Goal: Check status: Check status

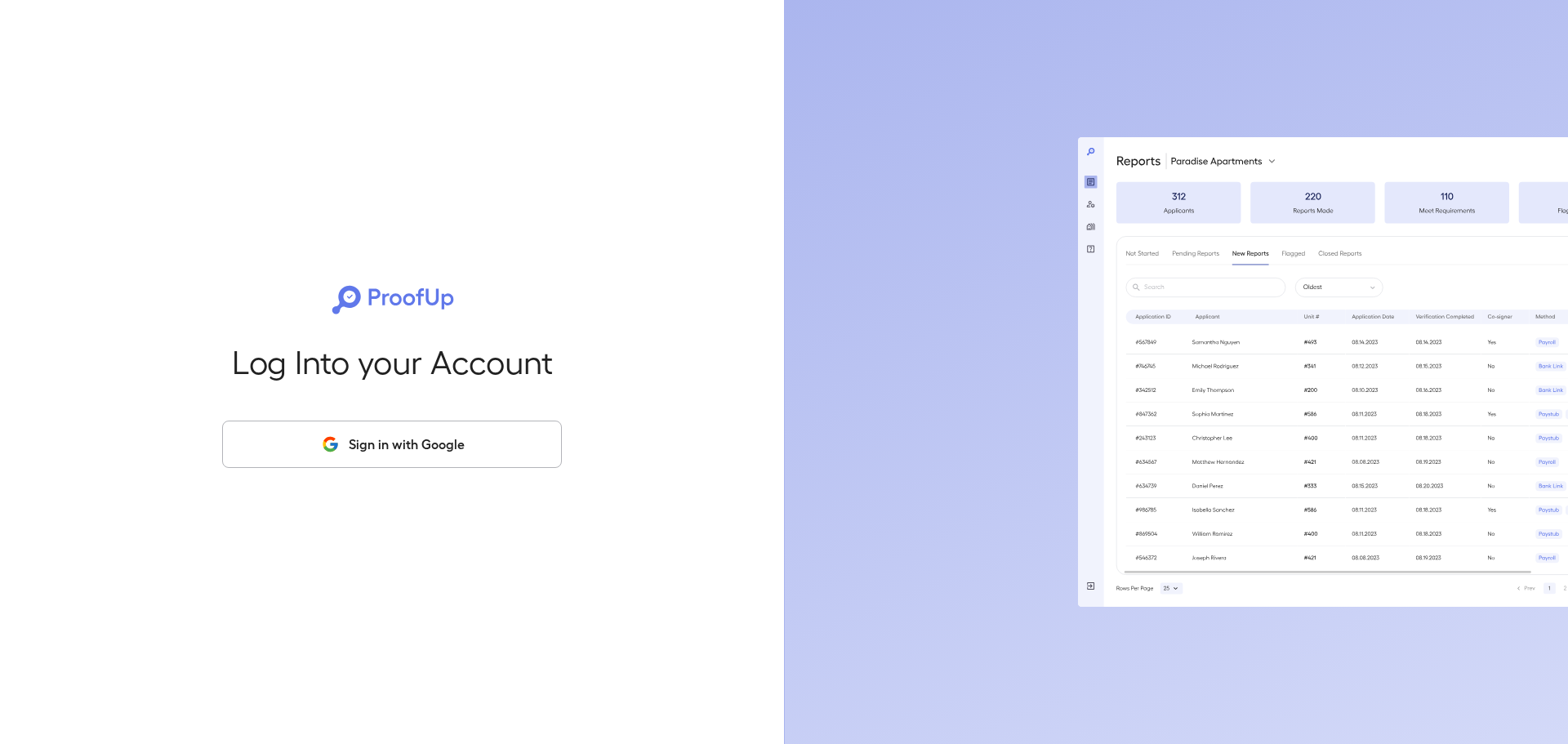
click at [454, 428] on button "Sign in with Google" at bounding box center [392, 445] width 339 height 47
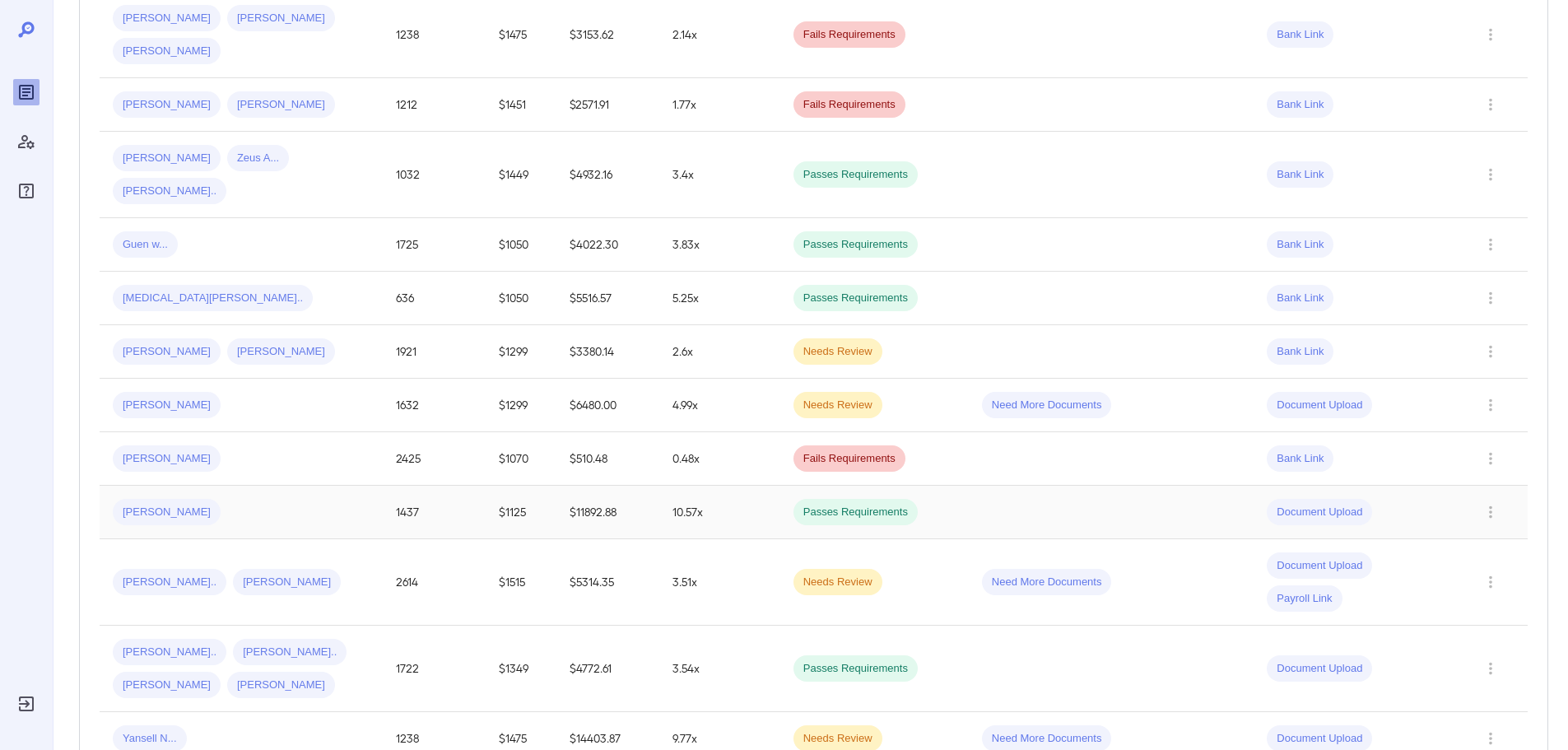
scroll to position [412, 0]
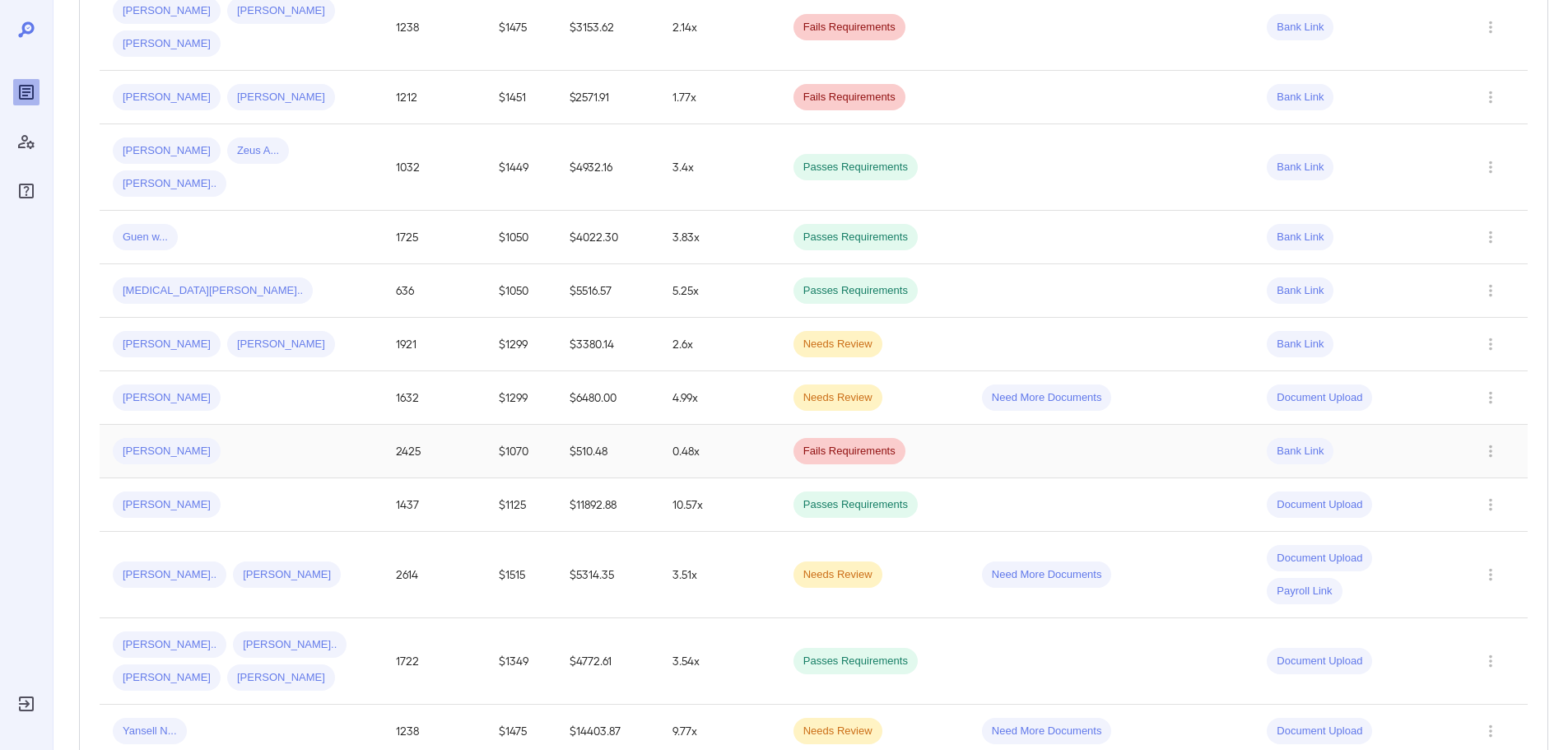
click at [328, 438] on div "Michelle J..." at bounding box center [241, 451] width 257 height 27
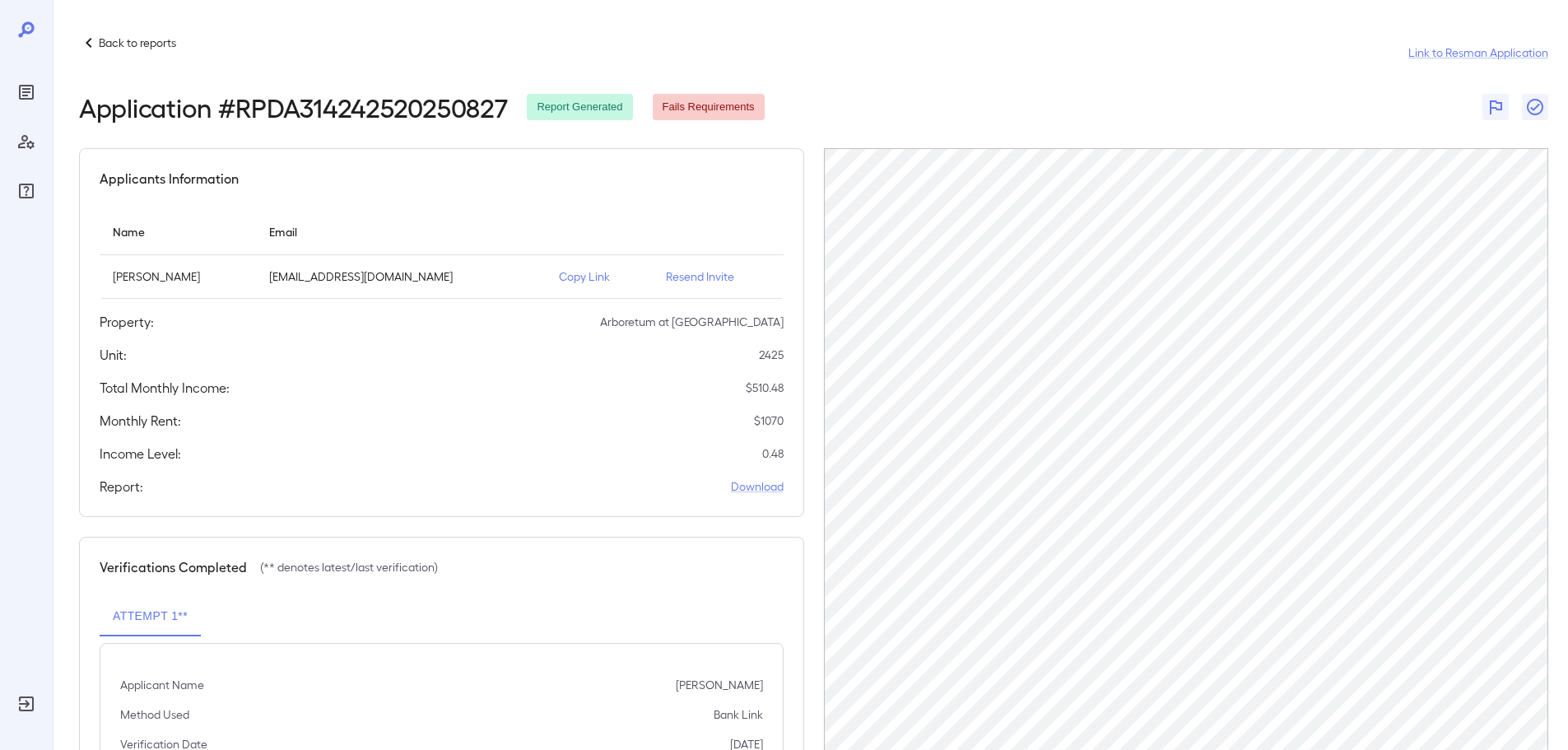
click at [1012, 91] on header "Back to reports Link to Resman Application Application # RPDA314242520250827 Re…" at bounding box center [814, 76] width 1470 height 89
click at [891, 65] on div "Back to reports Link to Resman Application" at bounding box center [814, 52] width 1470 height 39
click at [1106, 86] on header "Back to reports Link to Resman Application Application # RPDA314242520250827 Re…" at bounding box center [814, 76] width 1470 height 89
click at [1068, 86] on header "Back to reports Link to Resman Application Application # RPDA314242520250827 Re…" at bounding box center [814, 76] width 1470 height 89
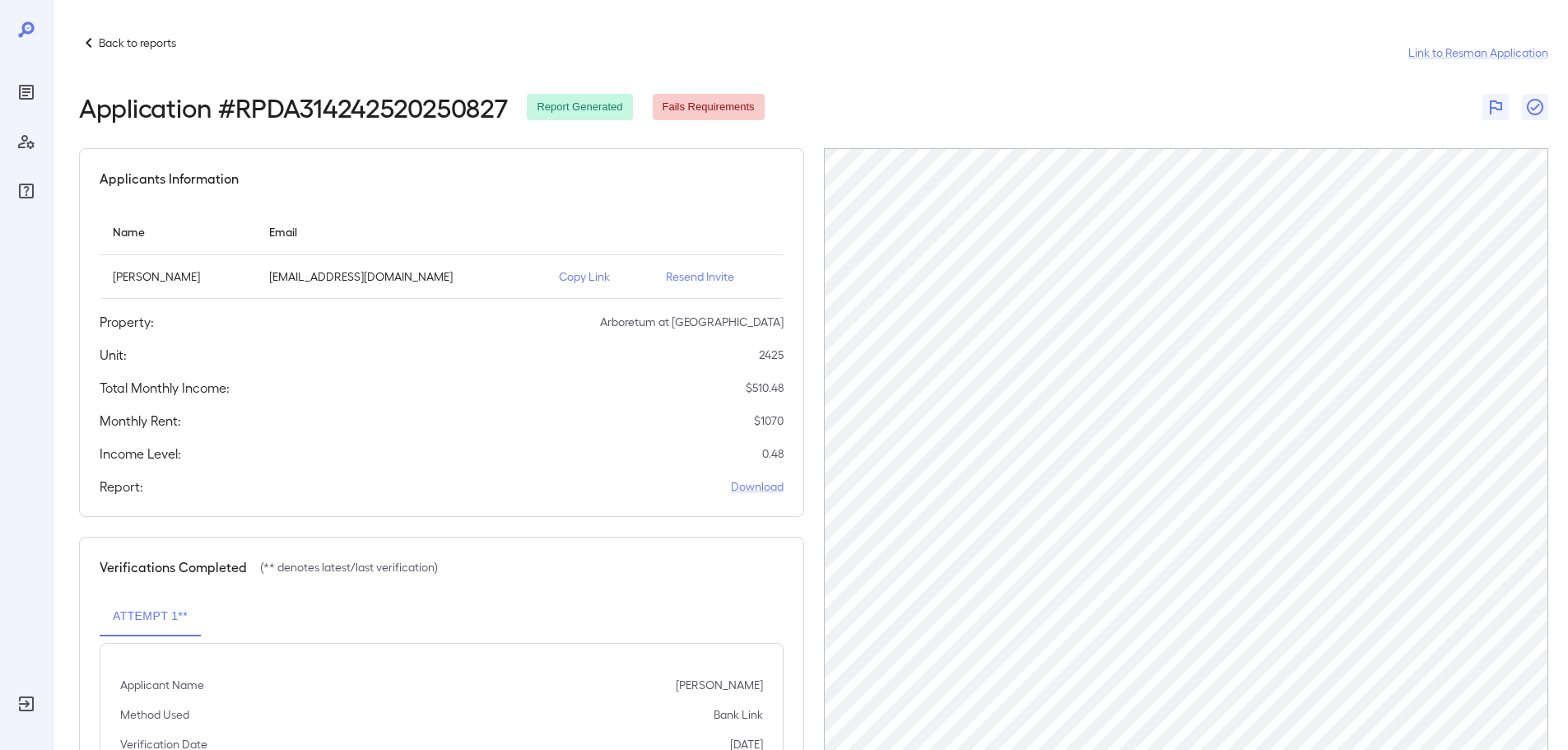
click at [1068, 86] on header "Back to reports Link to Resman Application Application # RPDA314242520250827 Re…" at bounding box center [814, 76] width 1470 height 89
